Goal: Contribute content: Contribute content

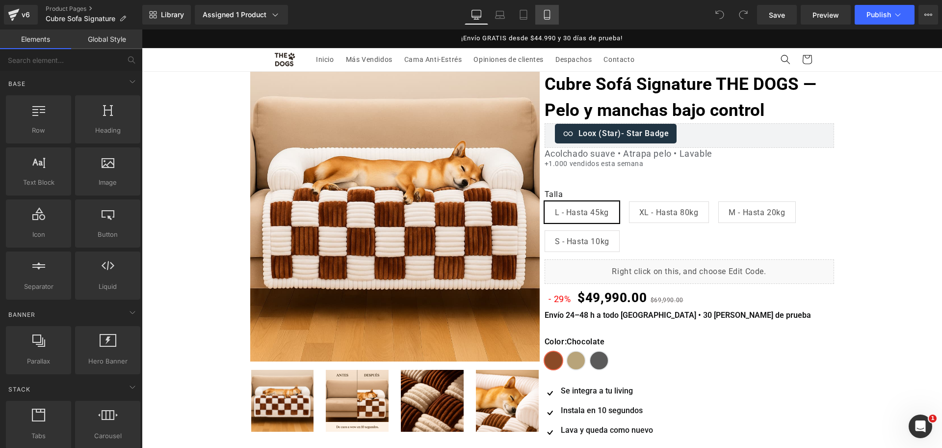
click at [551, 24] on link "Mobile" at bounding box center [547, 15] width 24 height 20
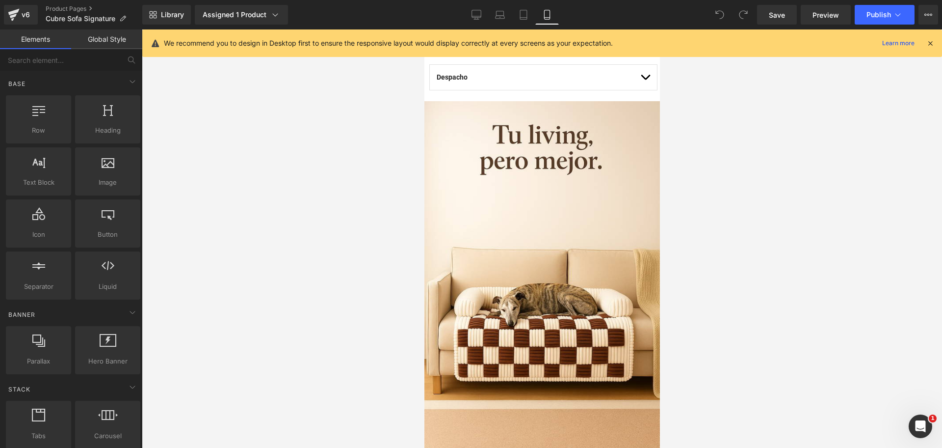
scroll to position [675, 0]
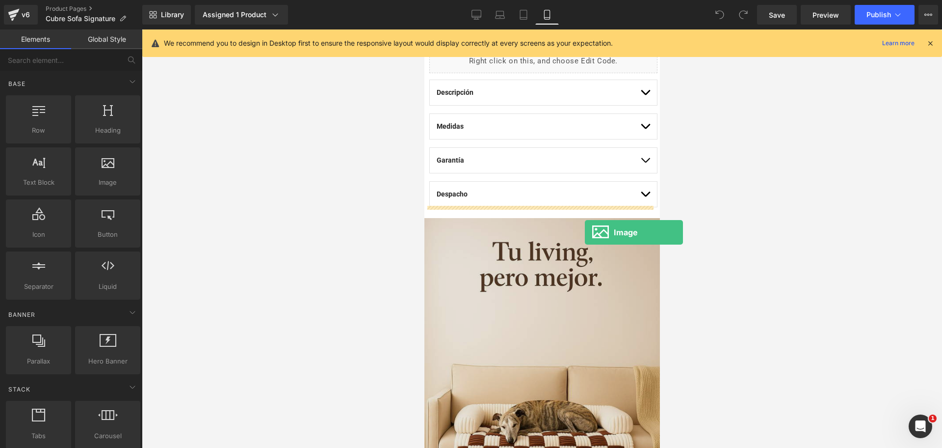
drag, startPoint x: 539, startPoint y: 203, endPoint x: 537, endPoint y: 237, distance: 33.9
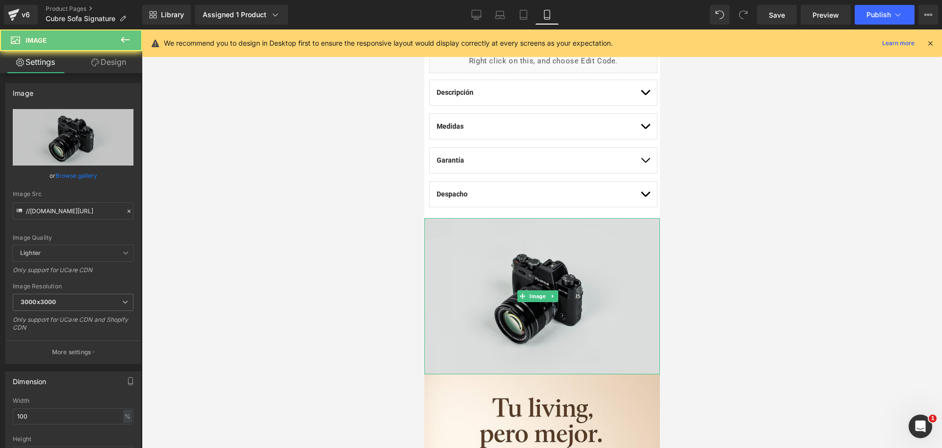
click at [497, 236] on img at bounding box center [542, 296] width 236 height 156
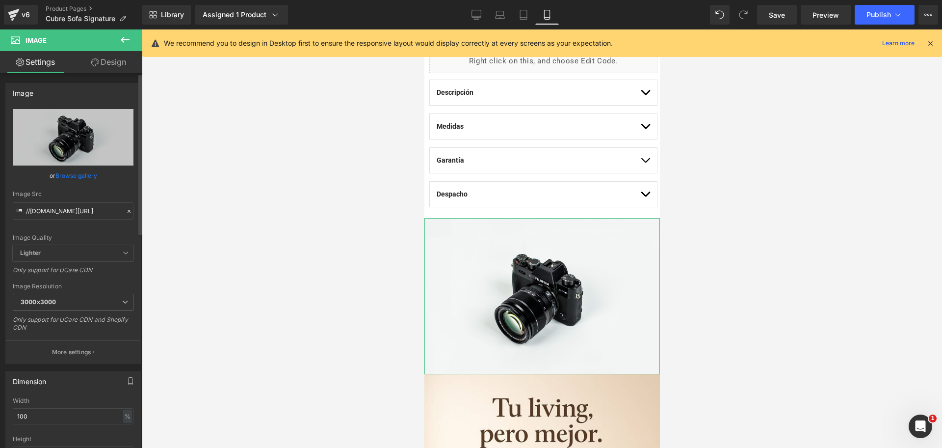
click at [88, 186] on div "Image Quality Lighter Lightest Lighter Lighter Lightest Only support for UCare …" at bounding box center [73, 177] width 121 height 136
click at [68, 177] on link "Browse gallery" at bounding box center [76, 175] width 42 height 17
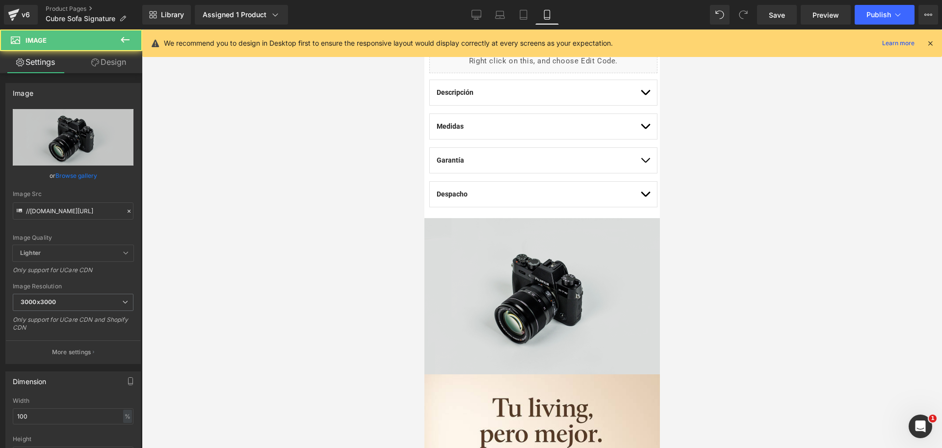
click at [430, 261] on img at bounding box center [542, 296] width 236 height 156
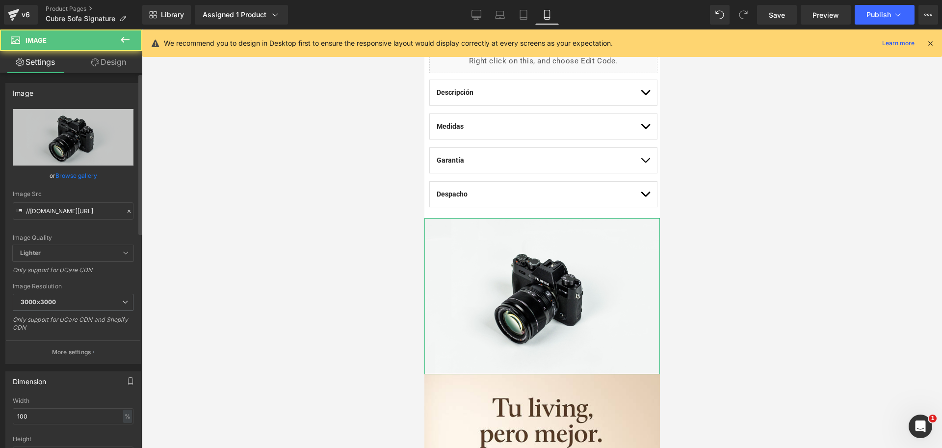
click at [64, 175] on link "Browse gallery" at bounding box center [76, 175] width 42 height 17
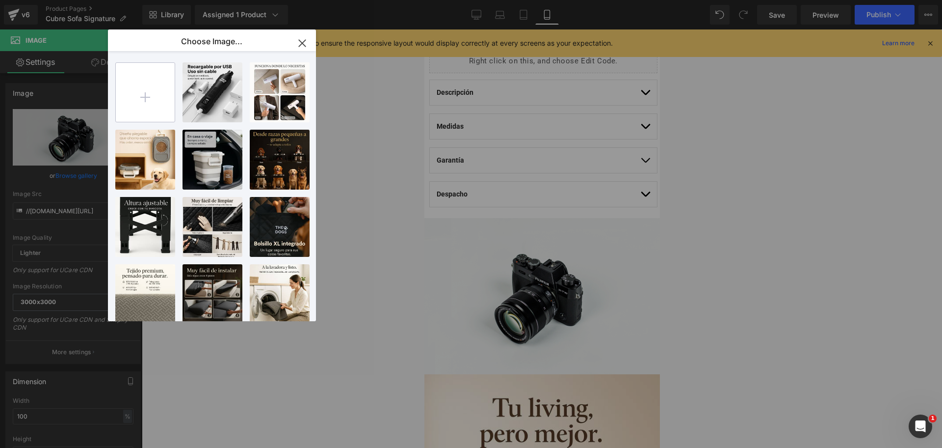
click at [150, 97] on input "file" at bounding box center [145, 92] width 59 height 59
type input "C:\fakepath\20250809_2333_Cubre_Sofa_Lavable_remix_01k290g6c5f9bbmh3f4hf5g36j (…"
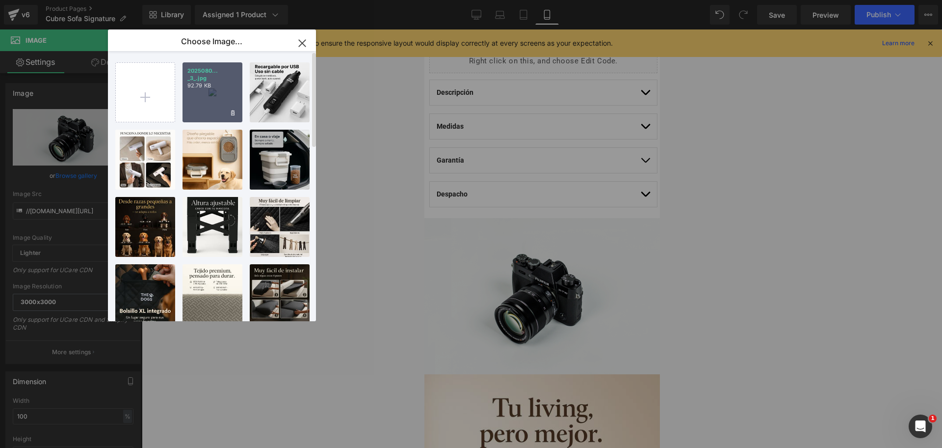
click at [210, 106] on div "2025080... _3_.jpg 92.79 KB" at bounding box center [213, 92] width 60 height 60
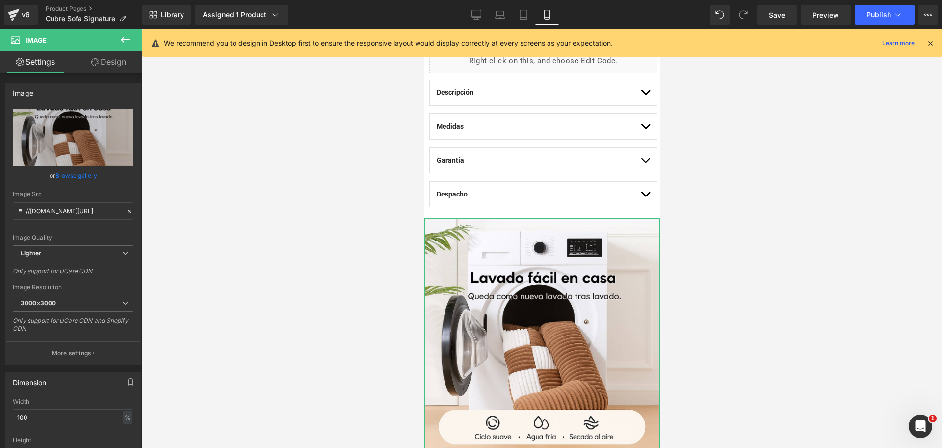
click at [80, 179] on link "Browse gallery" at bounding box center [76, 175] width 42 height 17
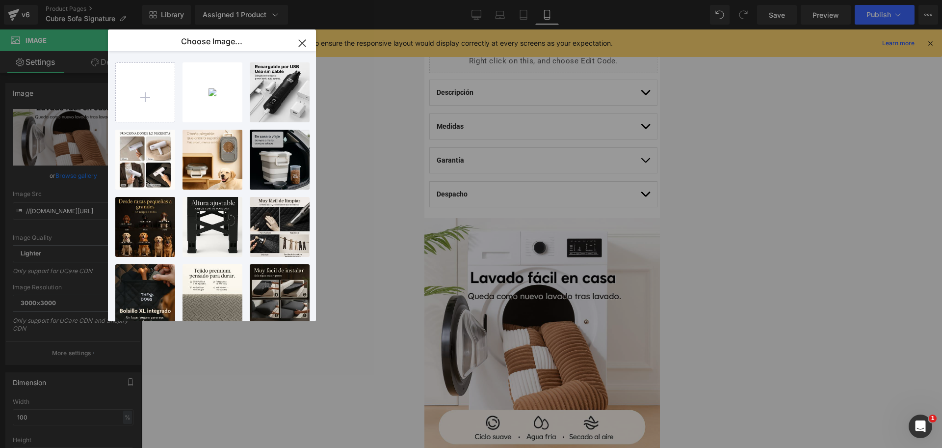
click at [218, 124] on div "2025080... _3_.jpg 92.79 KB Delete image? Yes No 2025080... _3_.jpg 62.78 KB De…" at bounding box center [217, 187] width 204 height 273
click at [212, 116] on div "2025080... _3_.jpg 92.79 KB" at bounding box center [213, 92] width 60 height 60
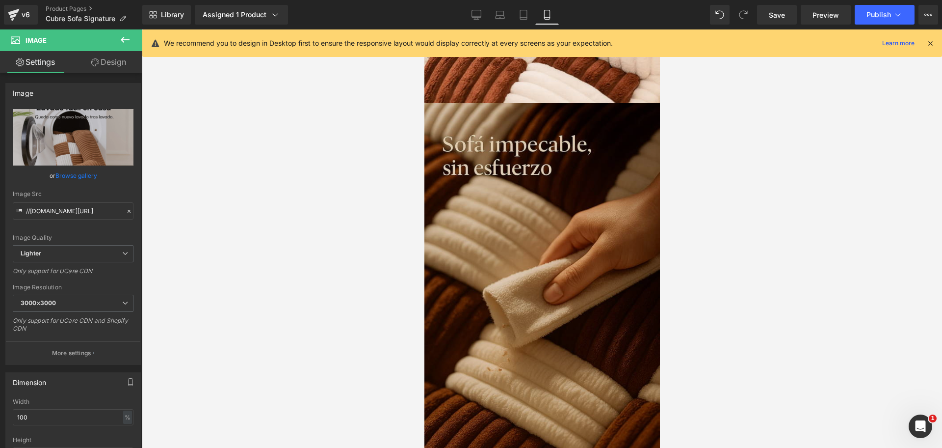
scroll to position [2024, 0]
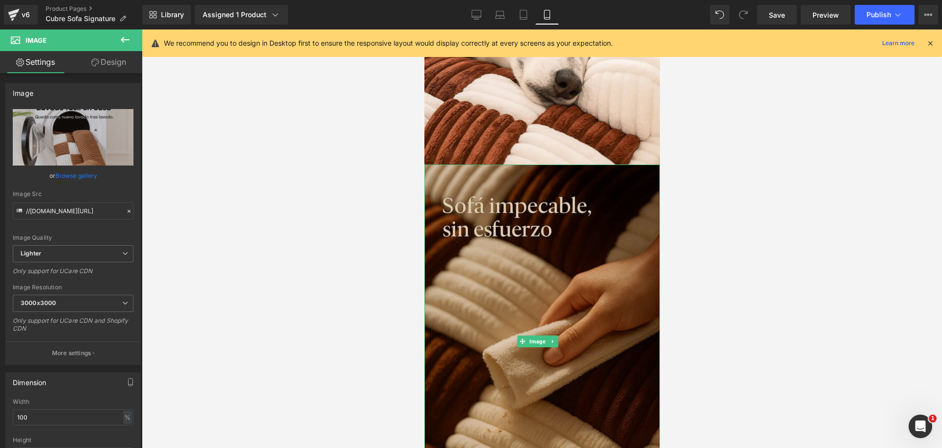
click at [596, 164] on img at bounding box center [542, 340] width 236 height 353
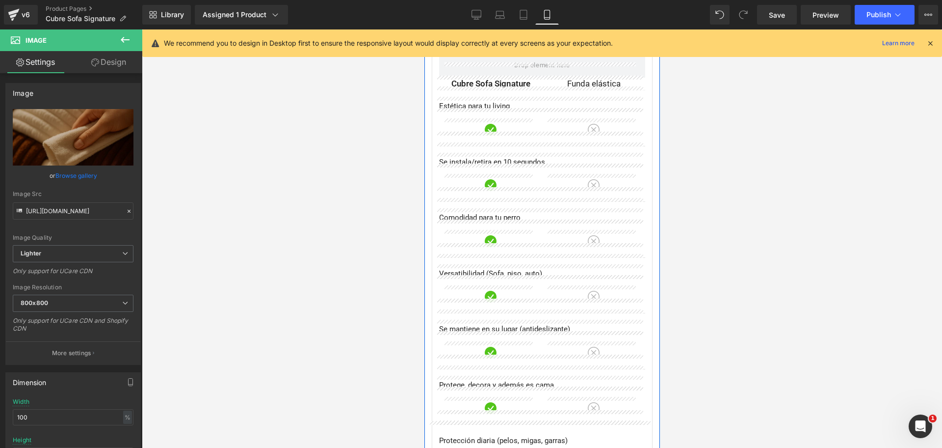
scroll to position [2517, 0]
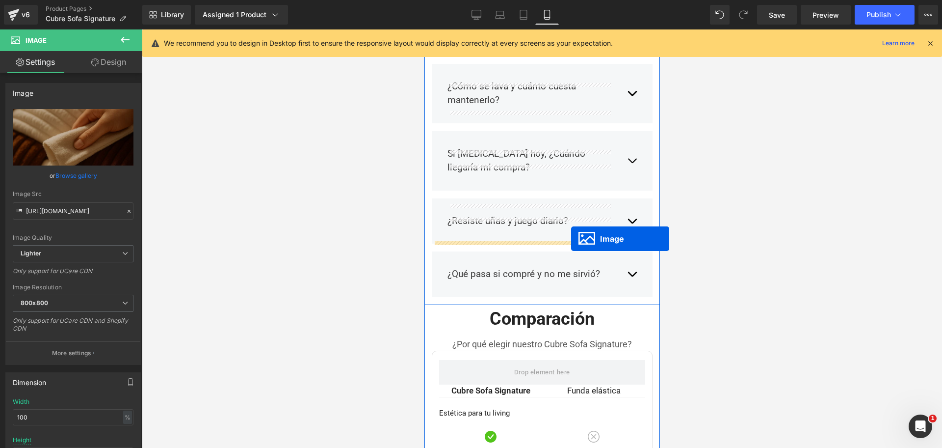
drag, startPoint x: 521, startPoint y: 147, endPoint x: 571, endPoint y: 239, distance: 103.9
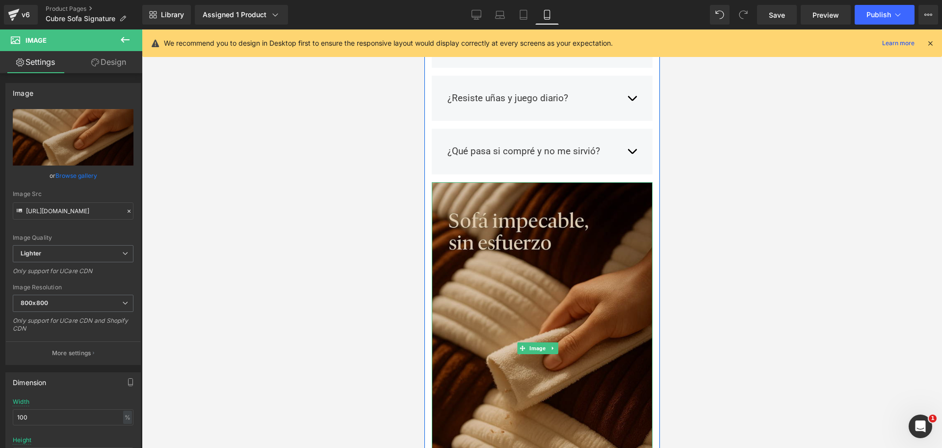
click at [603, 193] on img at bounding box center [541, 347] width 221 height 331
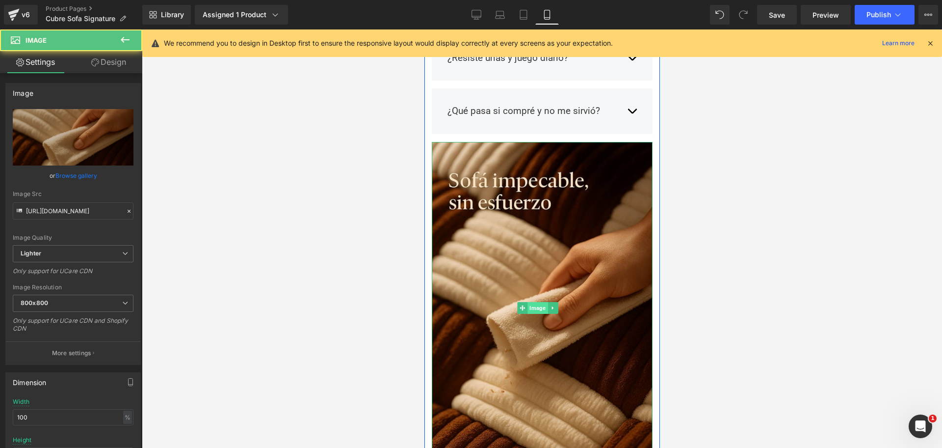
scroll to position [2676, 0]
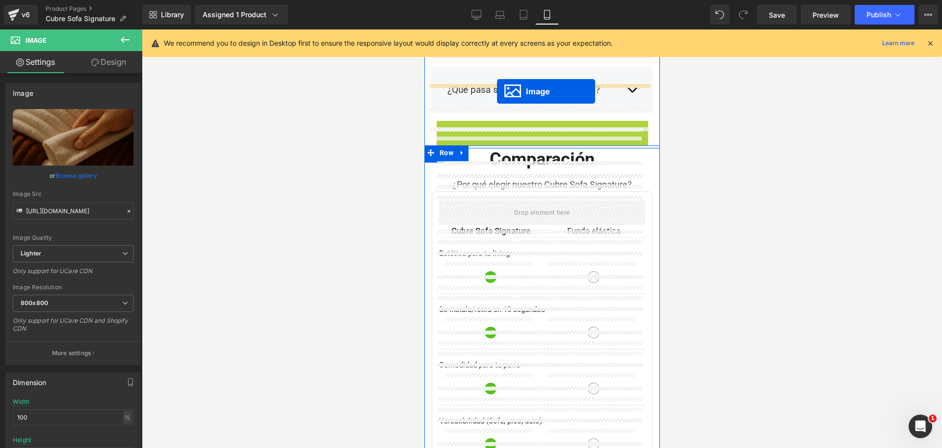
drag, startPoint x: 524, startPoint y: 214, endPoint x: 495, endPoint y: 90, distance: 127.4
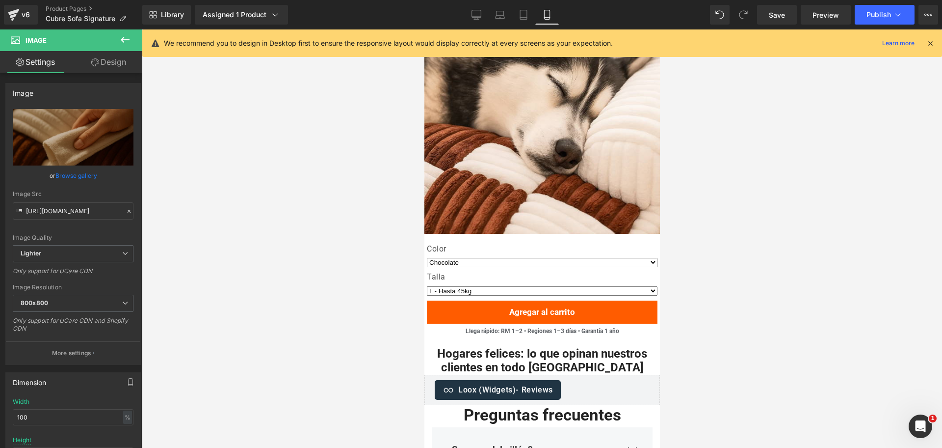
scroll to position [2063, 0]
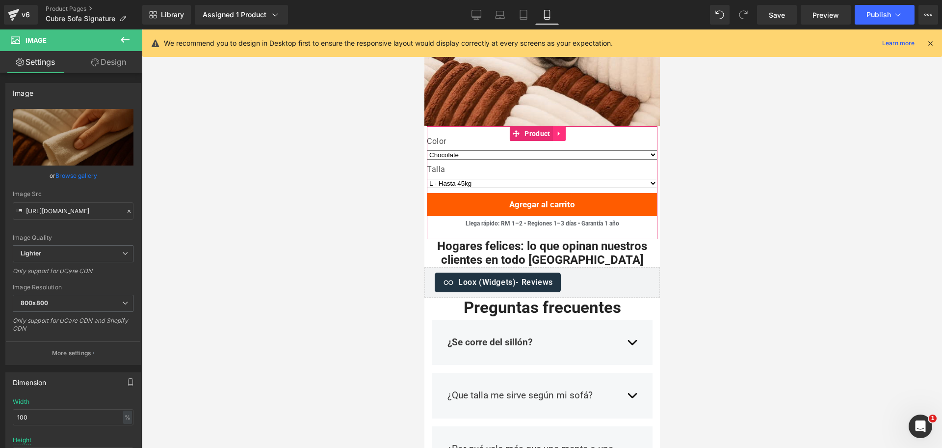
click at [557, 132] on icon at bounding box center [558, 134] width 2 height 4
click at [557, 126] on link at bounding box center [552, 133] width 13 height 15
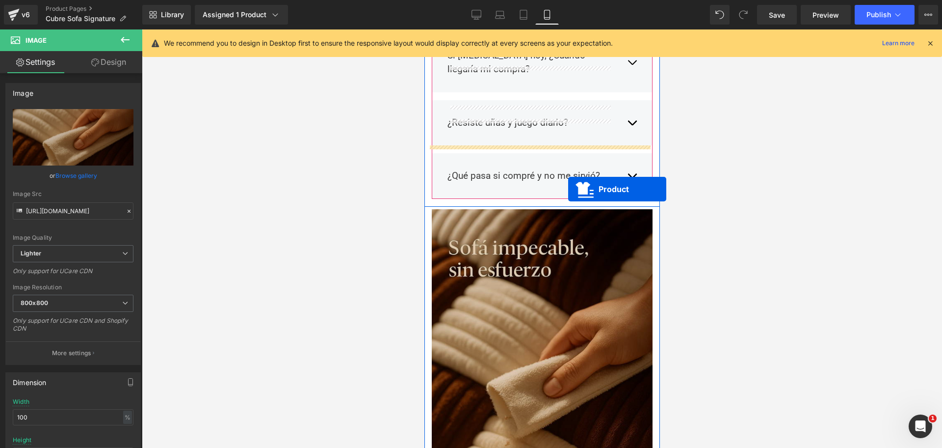
drag, startPoint x: 514, startPoint y: 183, endPoint x: 568, endPoint y: 189, distance: 53.9
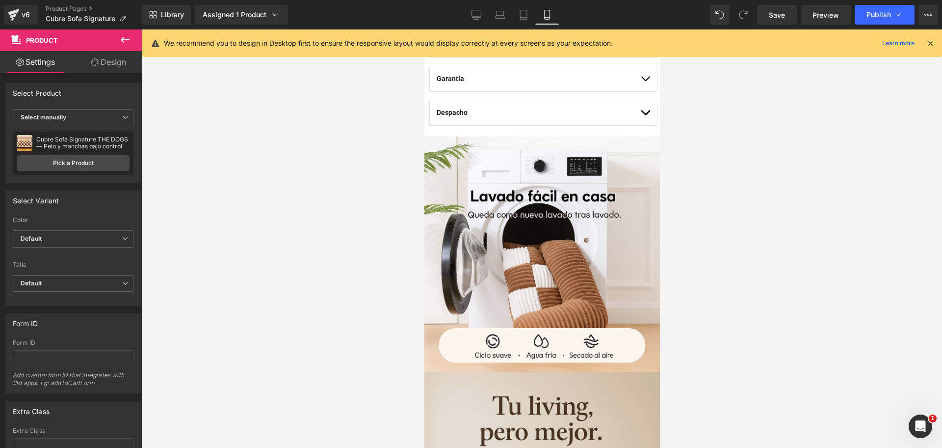
scroll to position [750, 0]
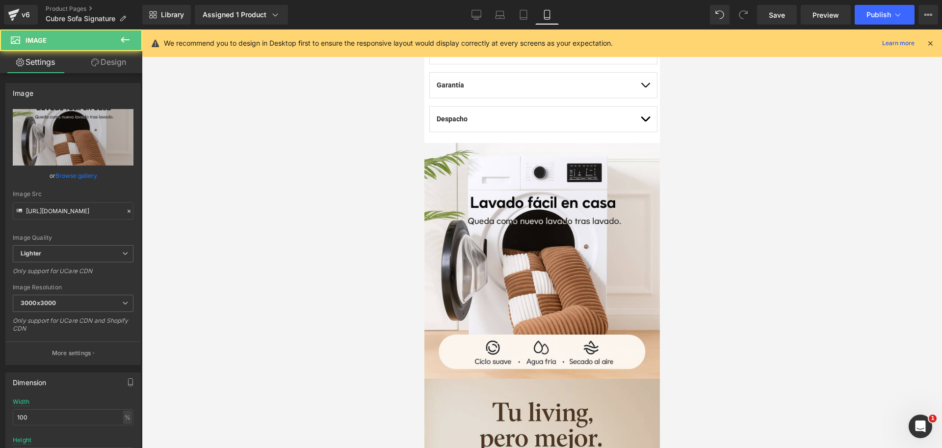
click at [579, 205] on img at bounding box center [542, 261] width 236 height 236
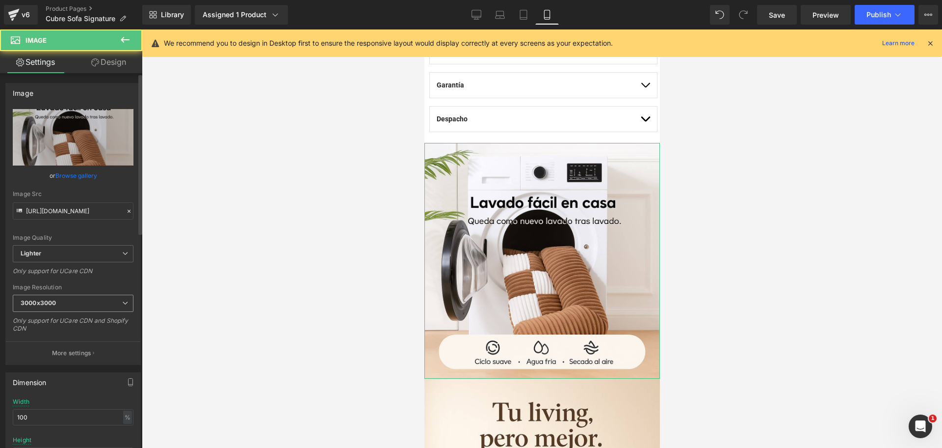
click at [90, 299] on span "3000x3000" at bounding box center [73, 302] width 121 height 17
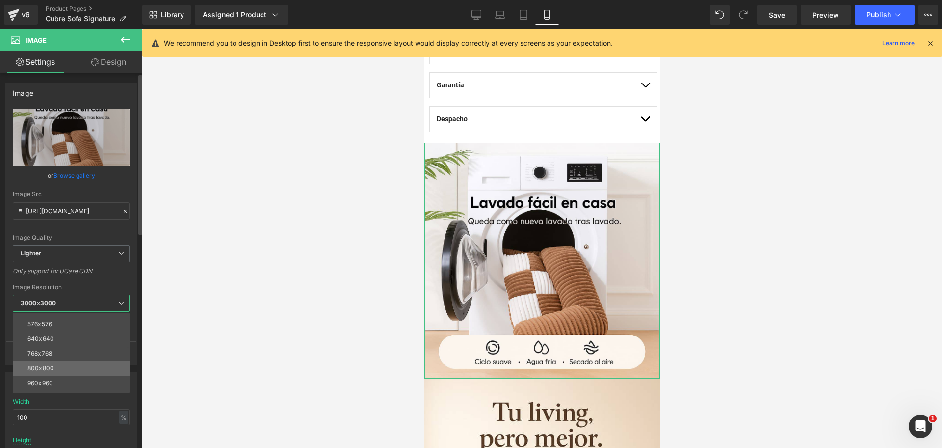
scroll to position [61, 0]
click at [85, 332] on li "768x768" at bounding box center [73, 332] width 121 height 15
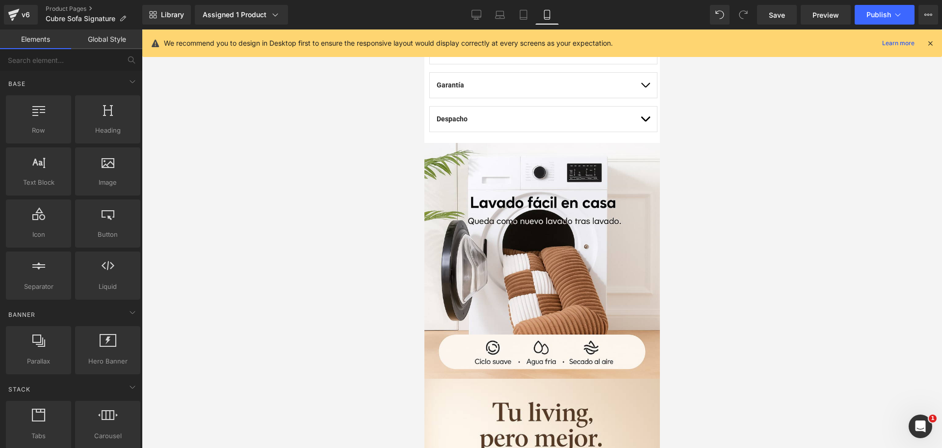
click at [799, 171] on div at bounding box center [542, 238] width 800 height 418
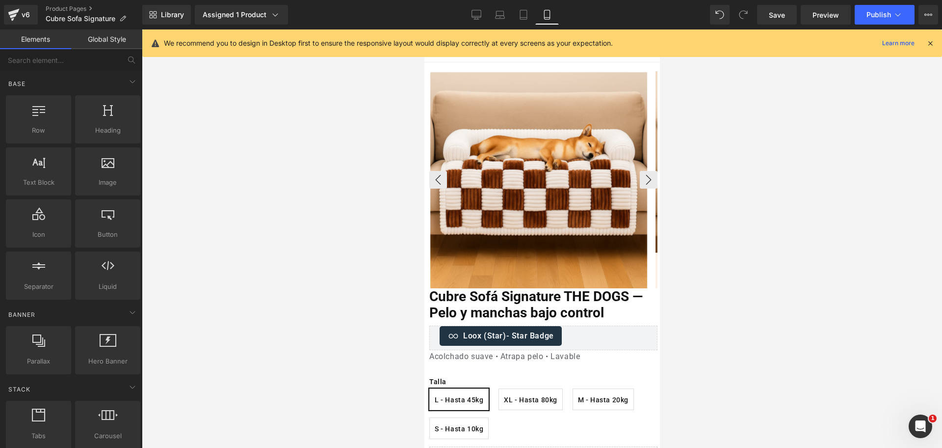
scroll to position [0, 0]
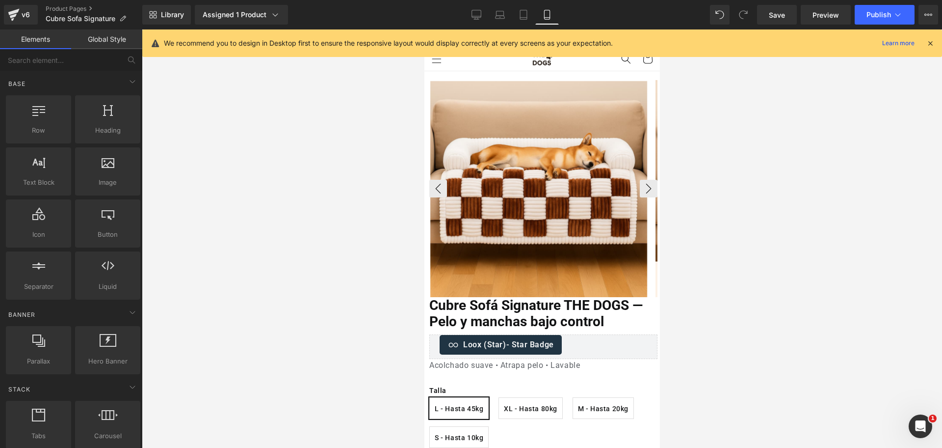
click at [550, 110] on img at bounding box center [538, 189] width 217 height 217
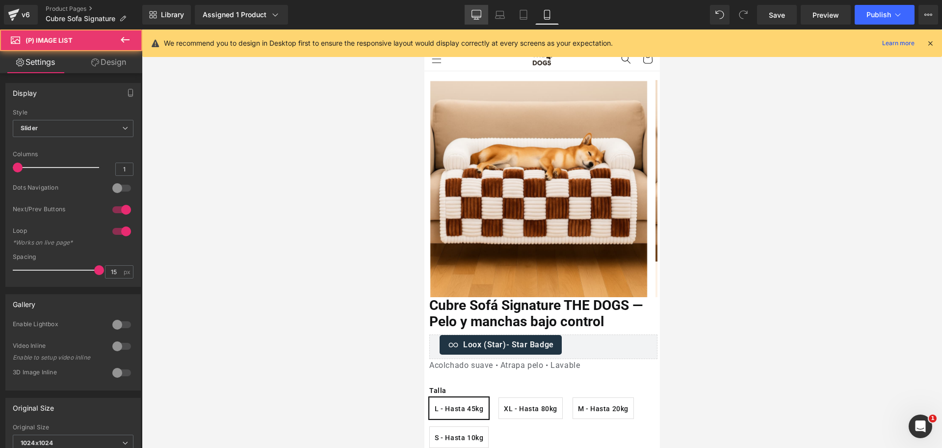
click at [469, 7] on link "Desktop" at bounding box center [477, 15] width 24 height 20
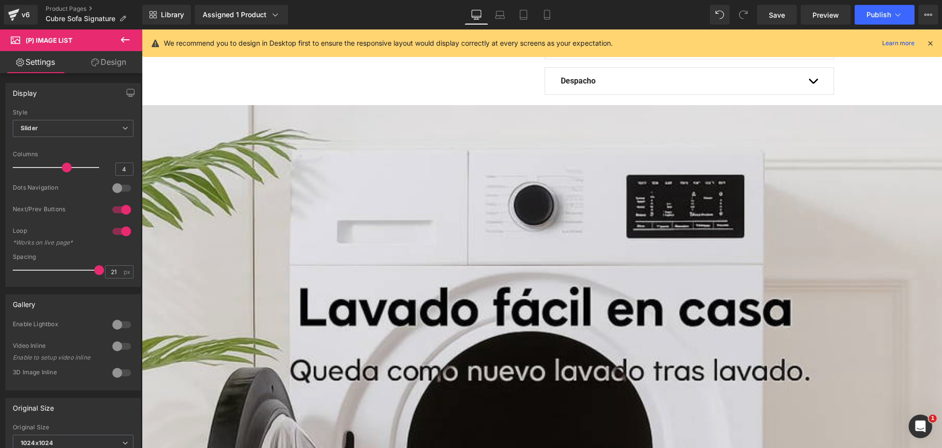
scroll to position [920, 0]
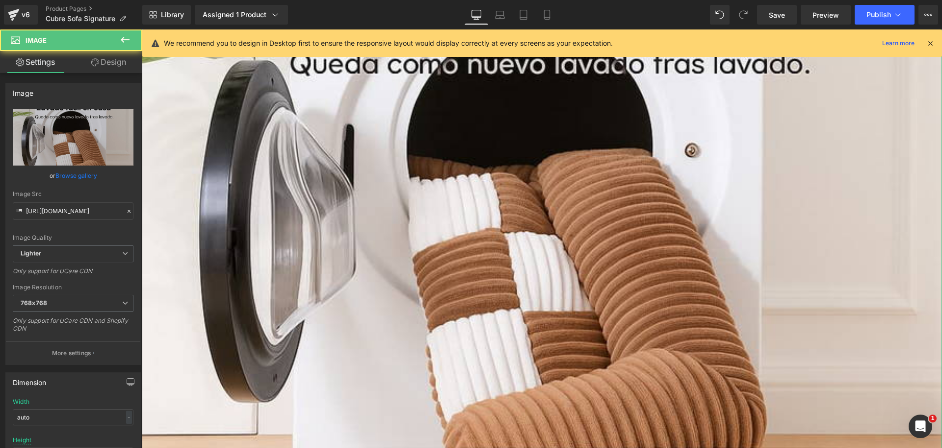
click at [117, 63] on link "Design" at bounding box center [108, 62] width 71 height 22
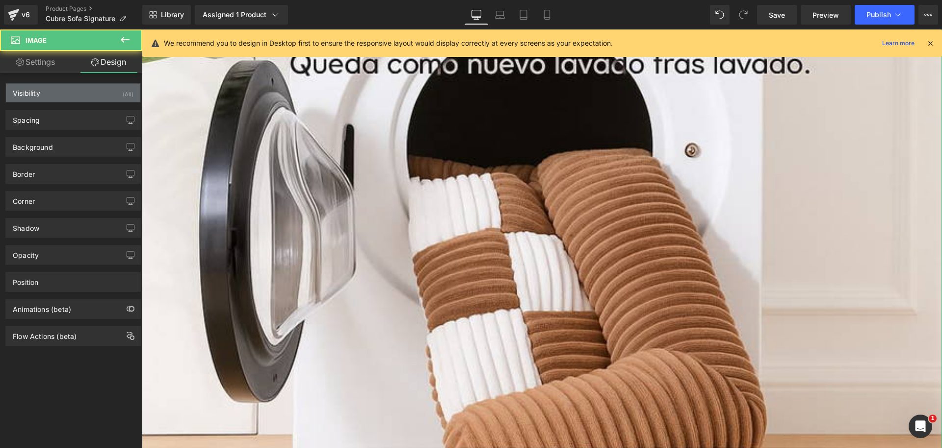
click at [101, 85] on div "Visibility (All)" at bounding box center [73, 92] width 134 height 19
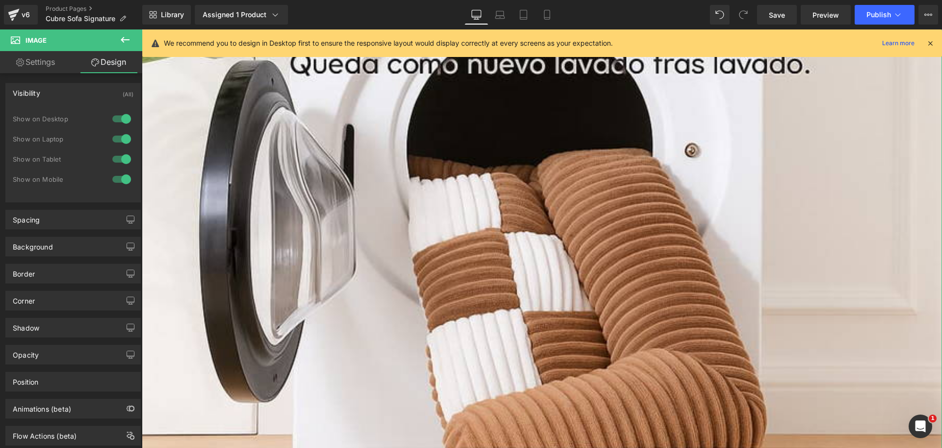
drag, startPoint x: 115, startPoint y: 115, endPoint x: 118, endPoint y: 126, distance: 11.2
click at [116, 118] on div at bounding box center [122, 119] width 24 height 16
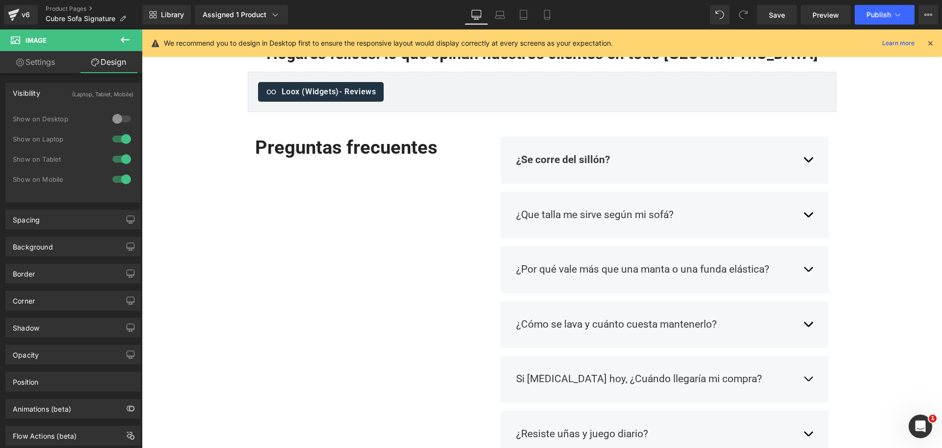
click at [121, 133] on div at bounding box center [122, 139] width 24 height 16
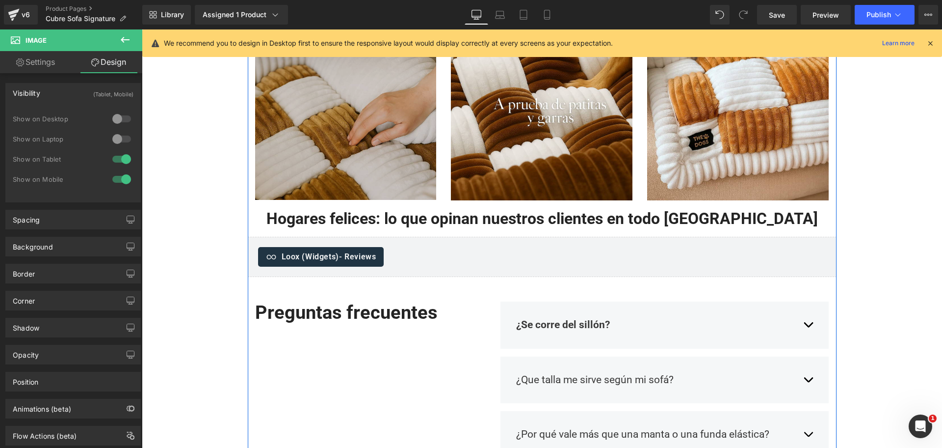
scroll to position [675, 0]
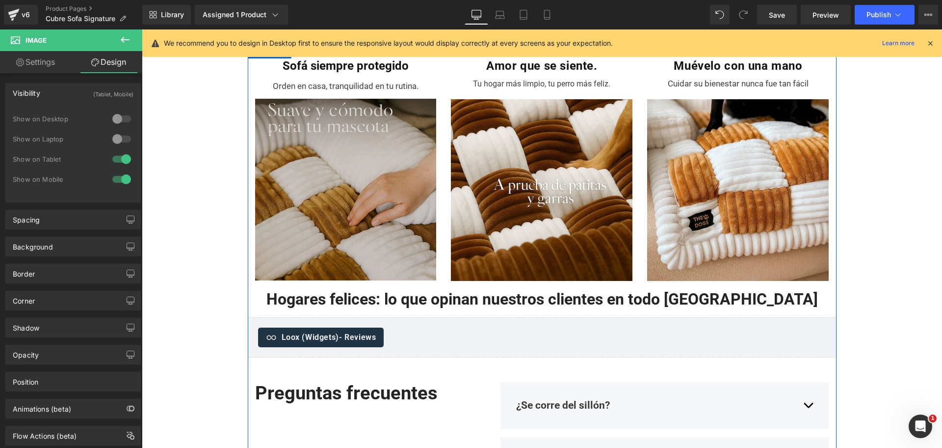
click at [391, 172] on img at bounding box center [346, 190] width 182 height 182
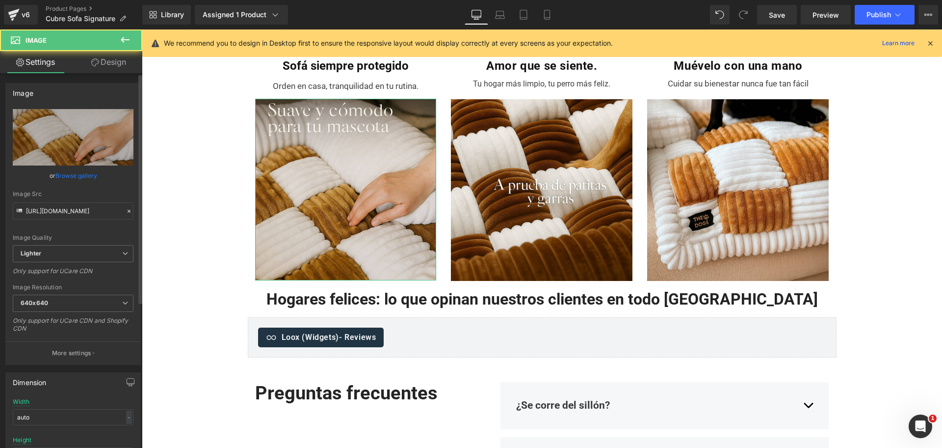
click at [74, 181] on link "Browse gallery" at bounding box center [76, 175] width 42 height 17
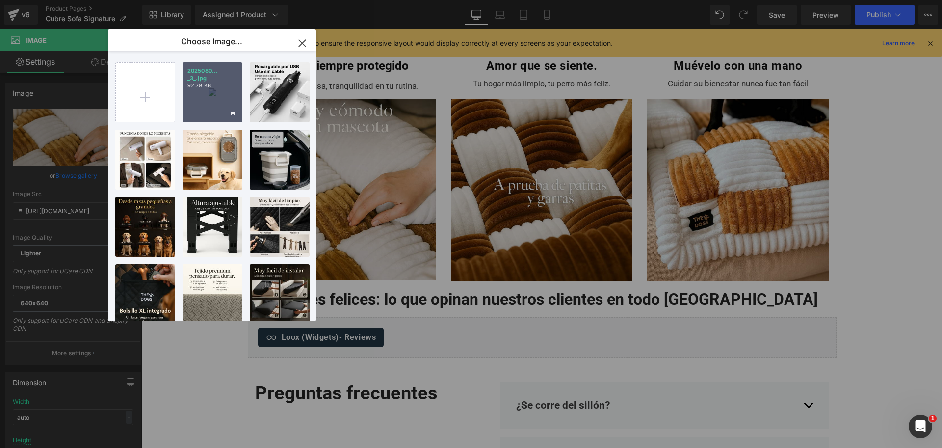
click at [221, 107] on div "2025080... _3_.jpg 92.79 KB" at bounding box center [213, 92] width 60 height 60
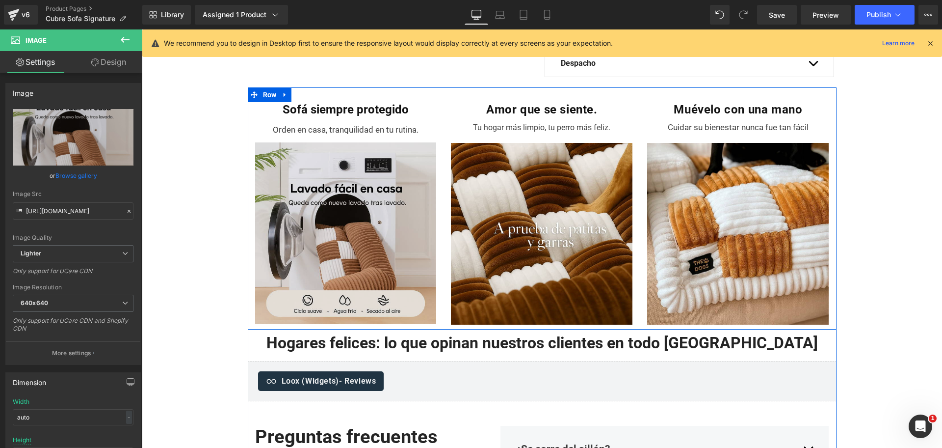
scroll to position [552, 0]
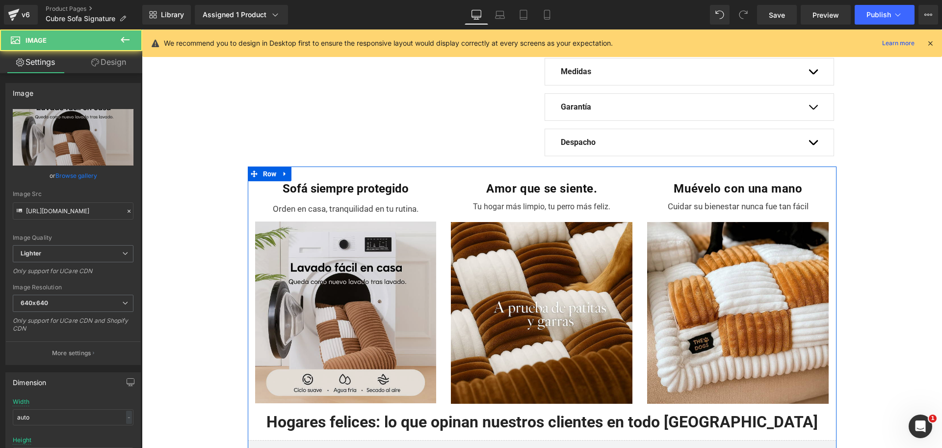
click at [324, 264] on img at bounding box center [346, 312] width 182 height 182
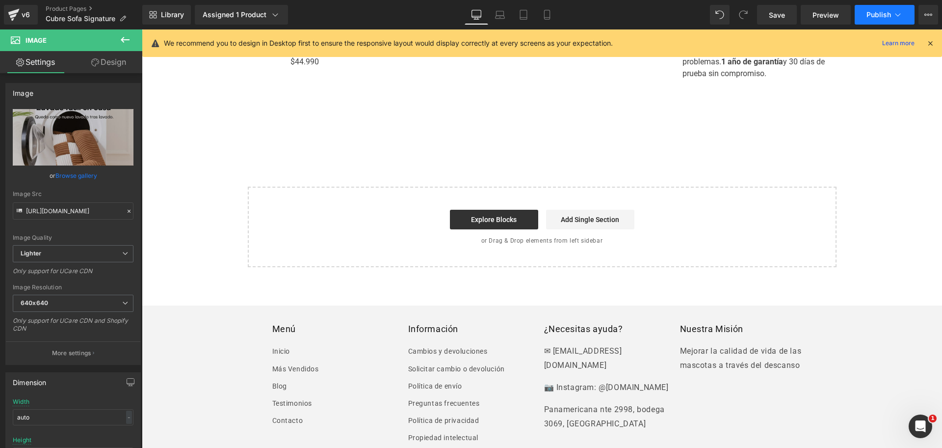
scroll to position [2454, 0]
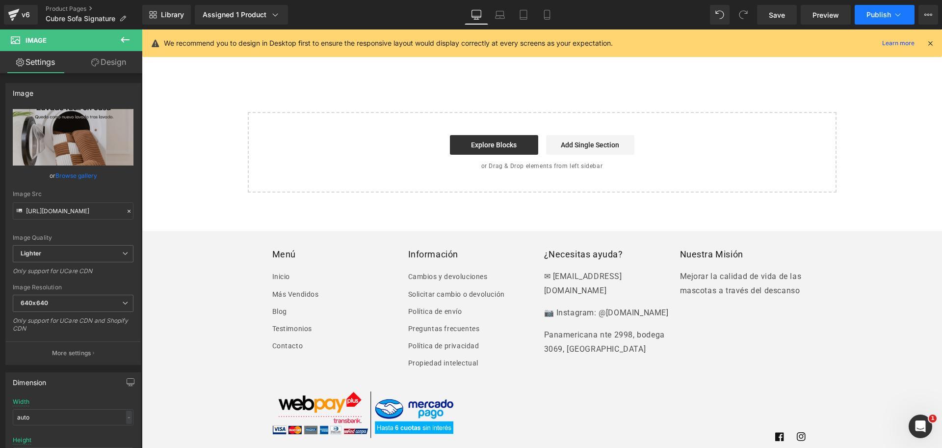
click at [888, 17] on span "Publish" at bounding box center [879, 15] width 25 height 8
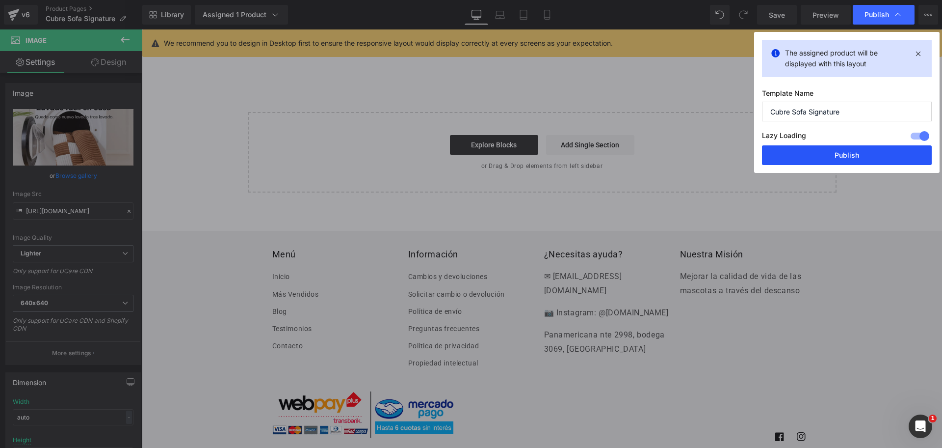
click at [823, 146] on button "Publish" at bounding box center [847, 155] width 170 height 20
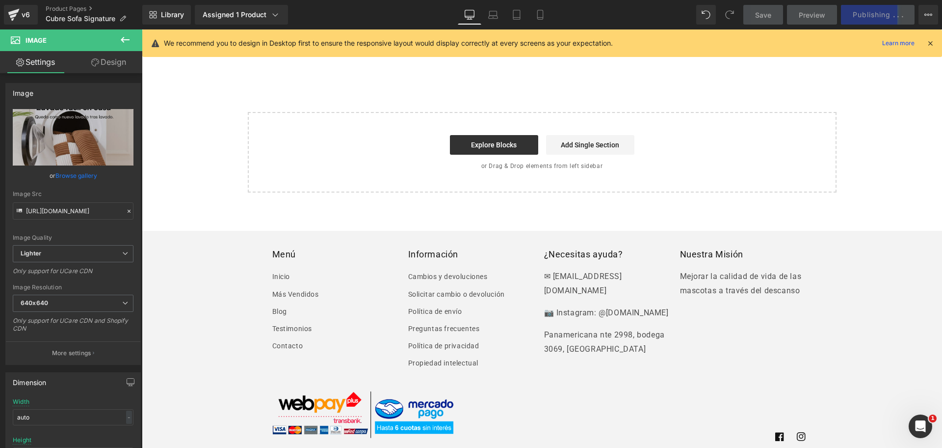
scroll to position [2147, 0]
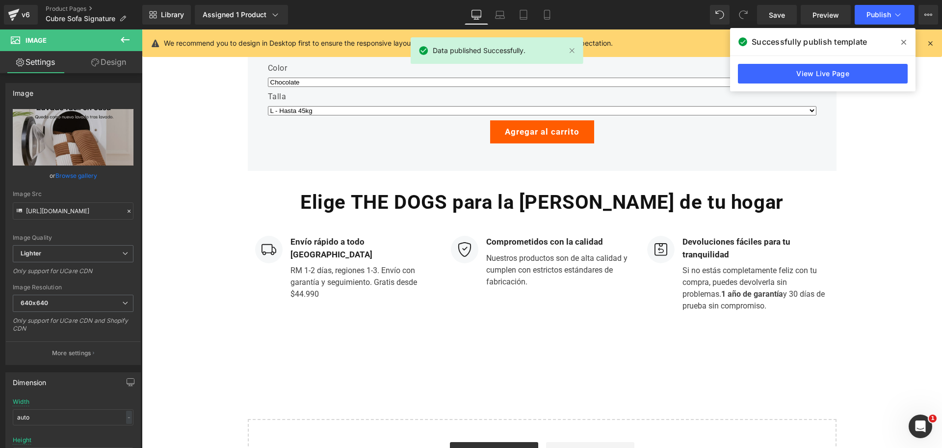
click at [903, 43] on icon at bounding box center [903, 42] width 5 height 5
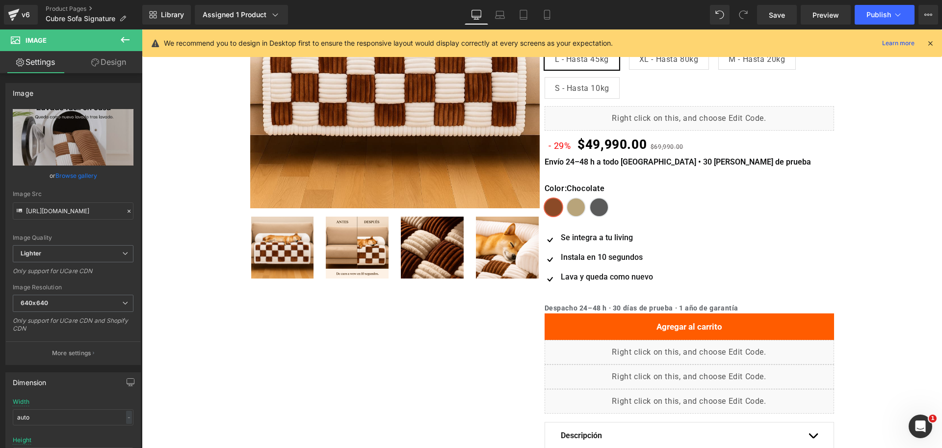
scroll to position [0, 0]
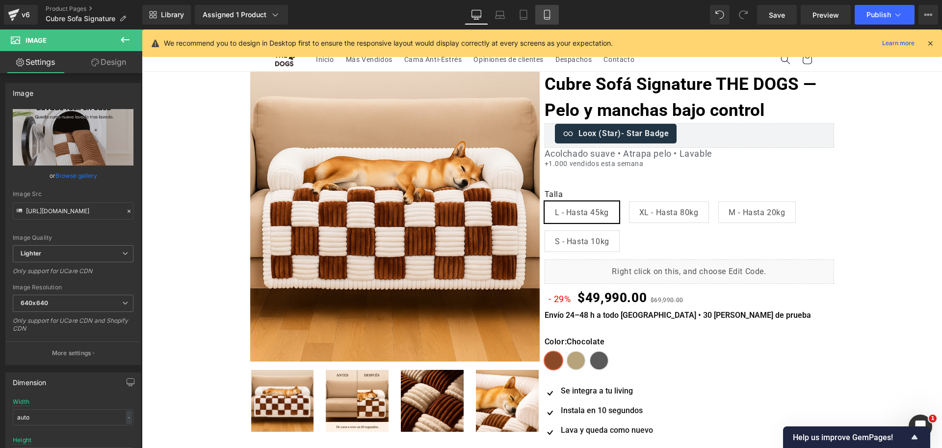
click at [544, 18] on icon at bounding box center [547, 15] width 10 height 10
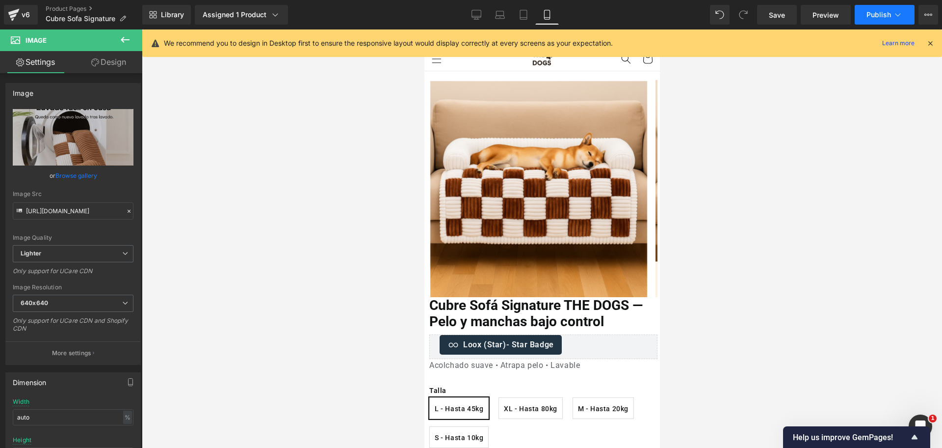
click at [869, 15] on span "Publish" at bounding box center [879, 15] width 25 height 8
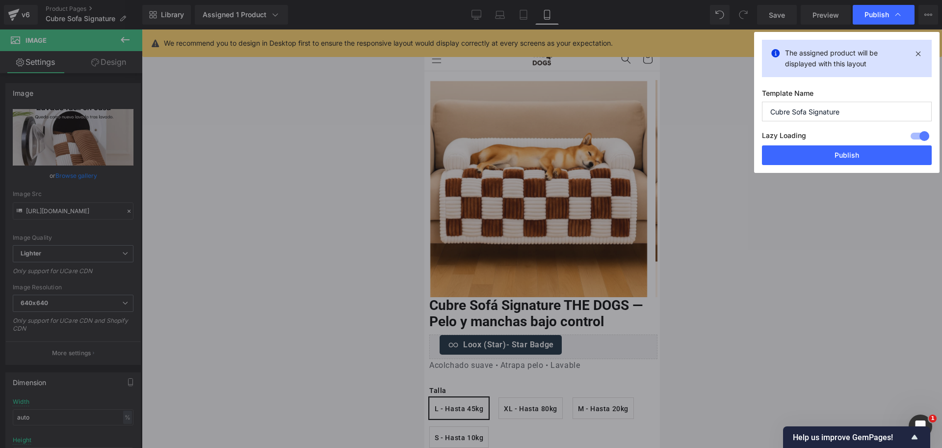
click at [819, 140] on div "Lazy Loading Build Upgrade plan to unlock" at bounding box center [847, 137] width 170 height 16
drag, startPoint x: 818, startPoint y: 149, endPoint x: 180, endPoint y: 125, distance: 638.9
click at [818, 149] on button "Publish" at bounding box center [847, 155] width 170 height 20
